Goal: Task Accomplishment & Management: Use online tool/utility

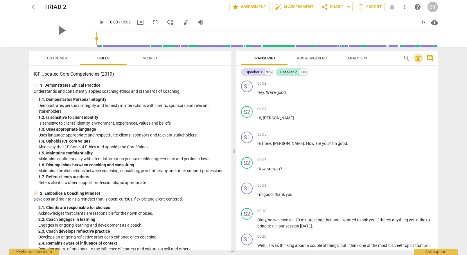
click at [416, 60] on span "post_add" at bounding box center [418, 58] width 7 height 7
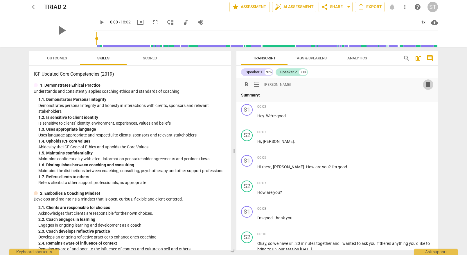
click at [426, 85] on span "delete" at bounding box center [427, 84] width 7 height 7
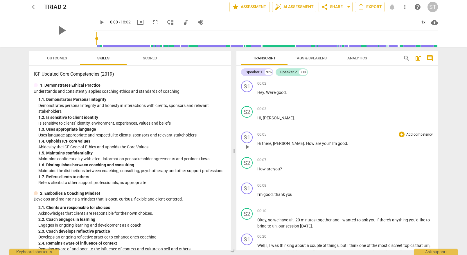
click at [410, 134] on p "Add competency" at bounding box center [420, 134] width 28 height 5
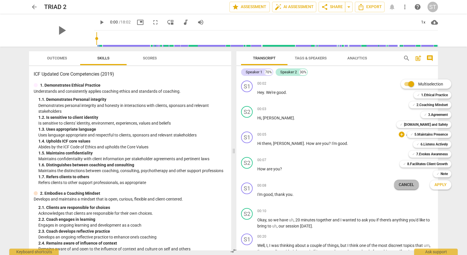
click at [407, 184] on span "Cancel" at bounding box center [406, 185] width 15 height 6
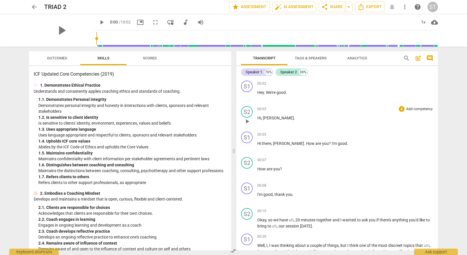
click at [410, 109] on p "Add competency" at bounding box center [420, 109] width 28 height 5
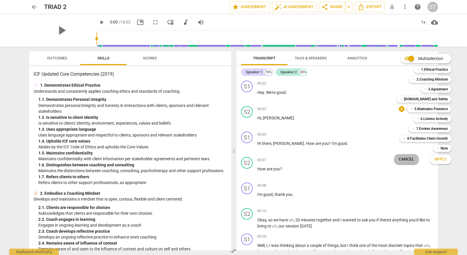
click at [404, 160] on span "Cancel" at bounding box center [406, 160] width 15 height 6
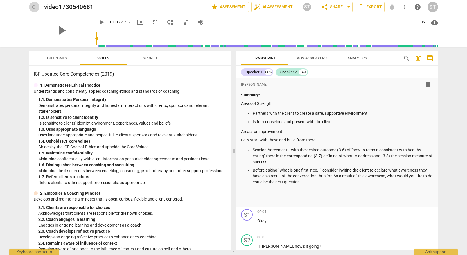
click at [33, 4] on span "arrow_back" at bounding box center [34, 6] width 7 height 7
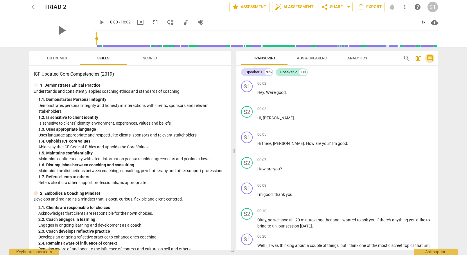
click at [429, 58] on span "comment" at bounding box center [429, 58] width 7 height 7
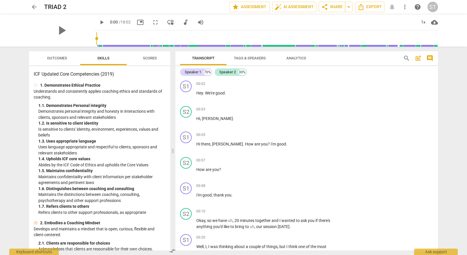
click at [429, 58] on span "comment" at bounding box center [429, 58] width 7 height 7
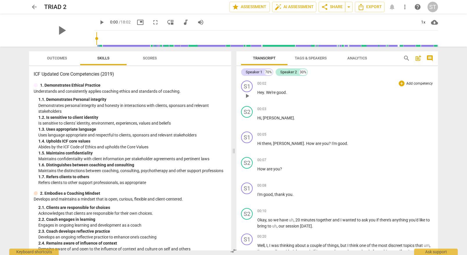
click at [408, 83] on p "Add competency" at bounding box center [420, 83] width 28 height 5
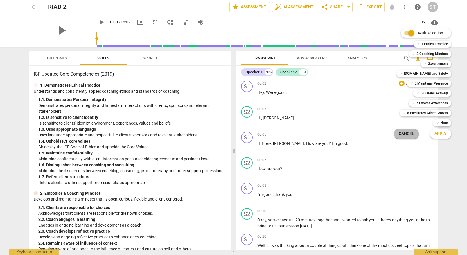
click at [408, 134] on span "Cancel" at bounding box center [406, 134] width 15 height 6
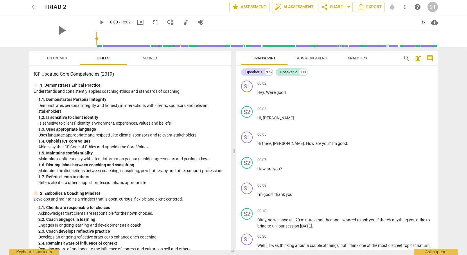
click at [5, 30] on div "play_arrow play_arrow 0:00 / 18:02 picture_in_picture fullscreen move_down audi…" at bounding box center [234, 30] width 458 height 33
click at [406, 84] on p "Add competency" at bounding box center [420, 83] width 28 height 5
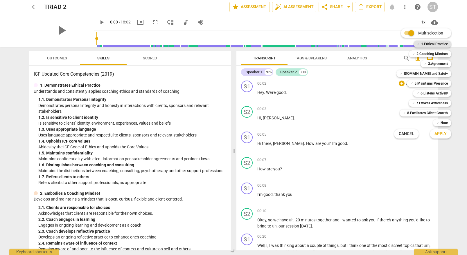
click at [432, 43] on b "1.Ethical Practice" at bounding box center [434, 44] width 27 height 7
click at [442, 135] on span "Apply" at bounding box center [440, 134] width 12 height 6
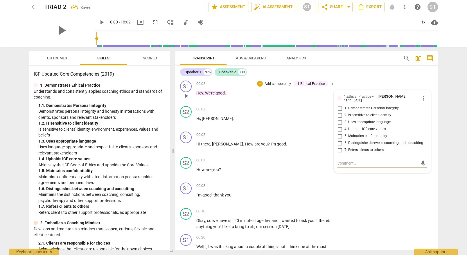
click at [339, 109] on input "1. Demonstrates Personal integrity" at bounding box center [339, 108] width 9 height 7
checkbox input "true"
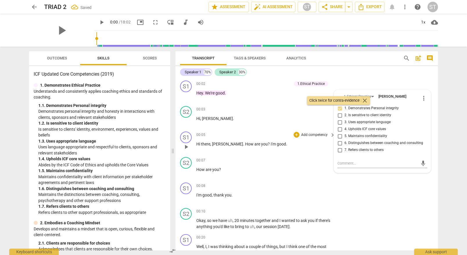
click at [434, 150] on div "S1 play_arrow pause 00:05 + Add competency keyboard_arrow_right Hi there , Fran…" at bounding box center [306, 142] width 262 height 26
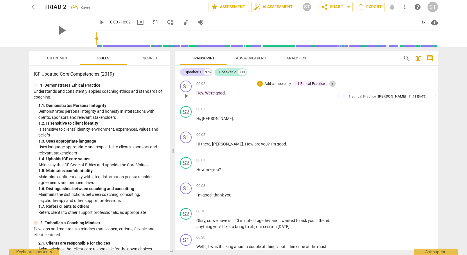
click at [331, 83] on span "keyboard_arrow_right" at bounding box center [332, 84] width 7 height 7
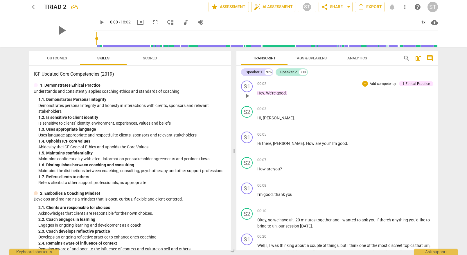
click at [408, 82] on div "1.Ethical Practice" at bounding box center [415, 83] width 27 height 5
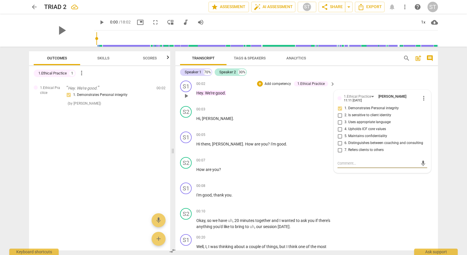
click at [422, 98] on span "more_vert" at bounding box center [423, 98] width 7 height 7
click at [427, 108] on li "Delete" at bounding box center [428, 109] width 20 height 11
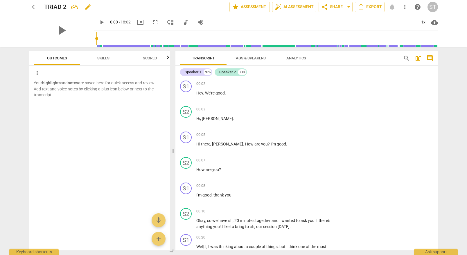
click at [199, 5] on div "TRIAD 2 edit" at bounding box center [134, 7] width 181 height 10
